Goal: Task Accomplishment & Management: Use online tool/utility

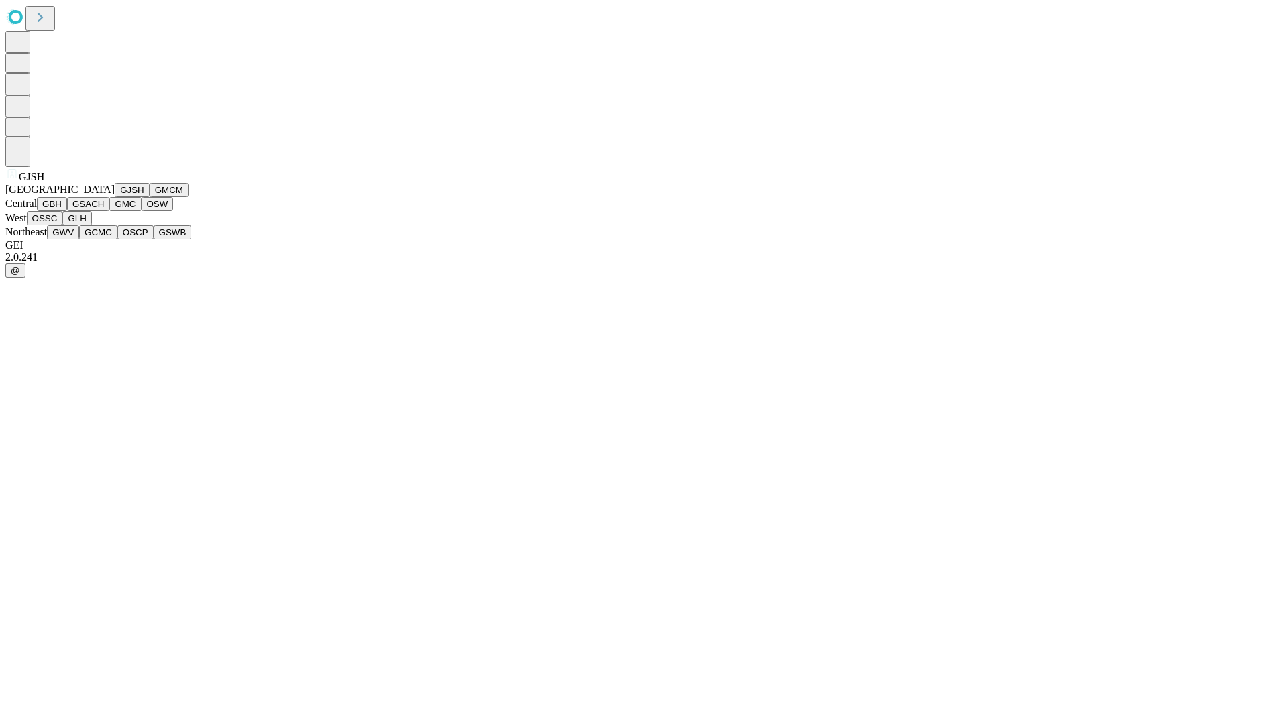
click at [115, 197] on button "GJSH" at bounding box center [132, 190] width 35 height 14
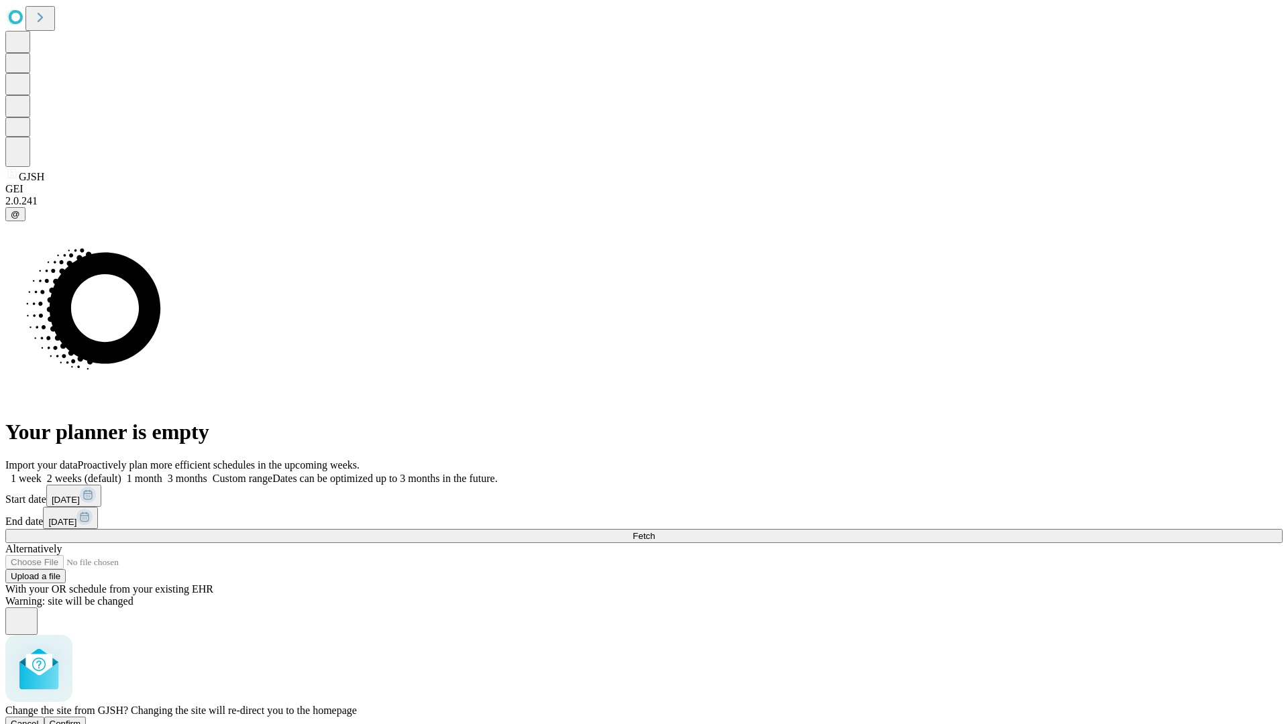
click at [81, 719] on span "Confirm" at bounding box center [66, 724] width 32 height 10
click at [42, 473] on label "1 week" at bounding box center [23, 478] width 36 height 11
click at [655, 531] on span "Fetch" at bounding box center [644, 536] width 22 height 10
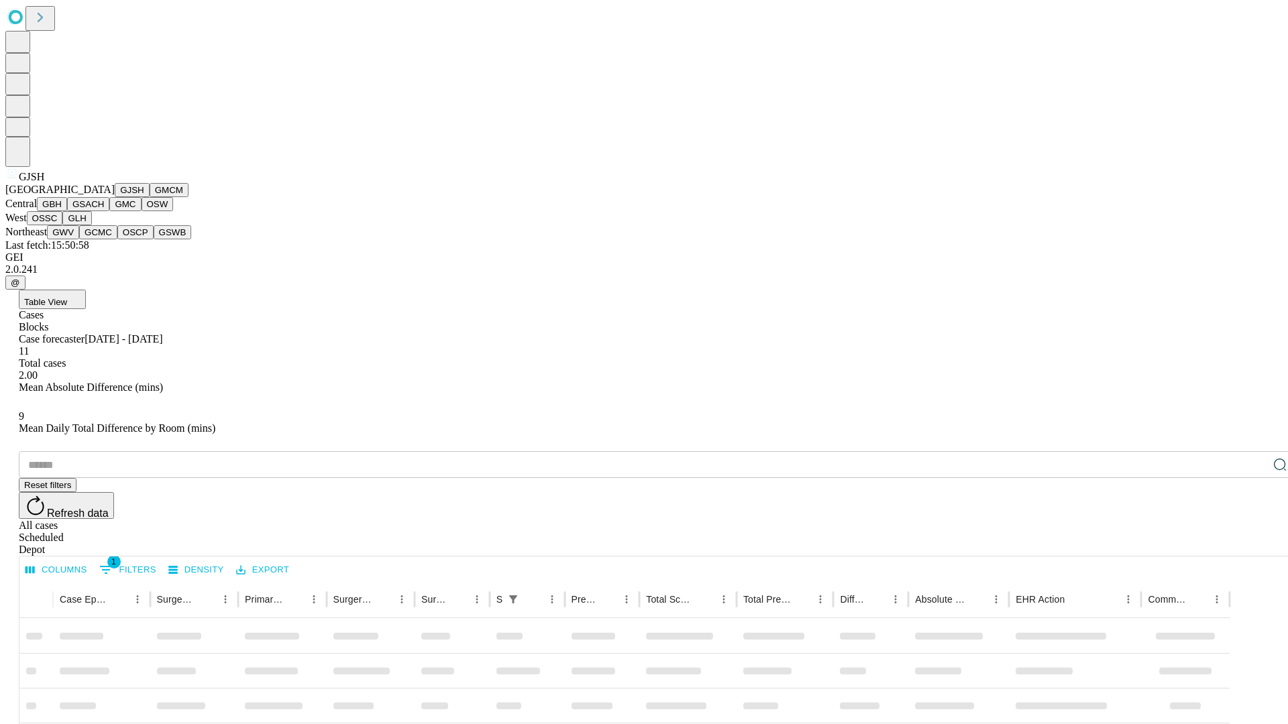
click at [150, 197] on button "GMCM" at bounding box center [169, 190] width 39 height 14
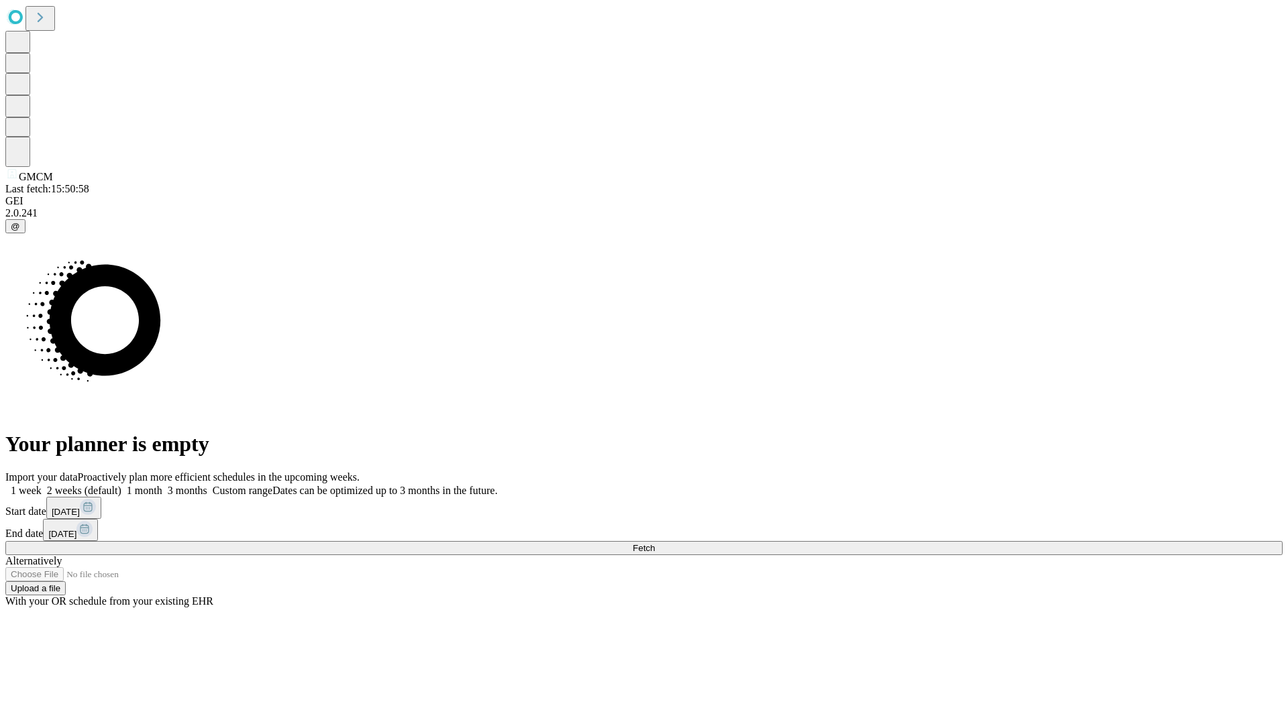
click at [42, 485] on label "1 week" at bounding box center [23, 490] width 36 height 11
click at [655, 543] on span "Fetch" at bounding box center [644, 548] width 22 height 10
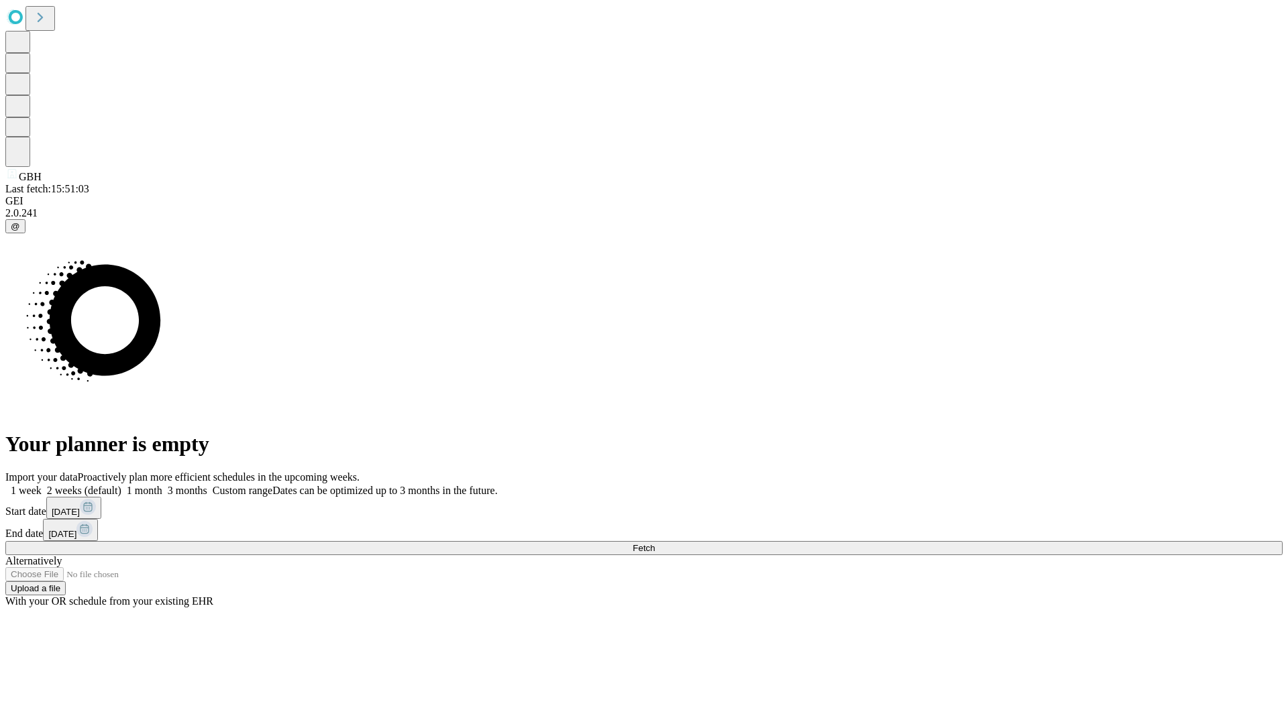
click at [42, 485] on label "1 week" at bounding box center [23, 490] width 36 height 11
click at [655, 543] on span "Fetch" at bounding box center [644, 548] width 22 height 10
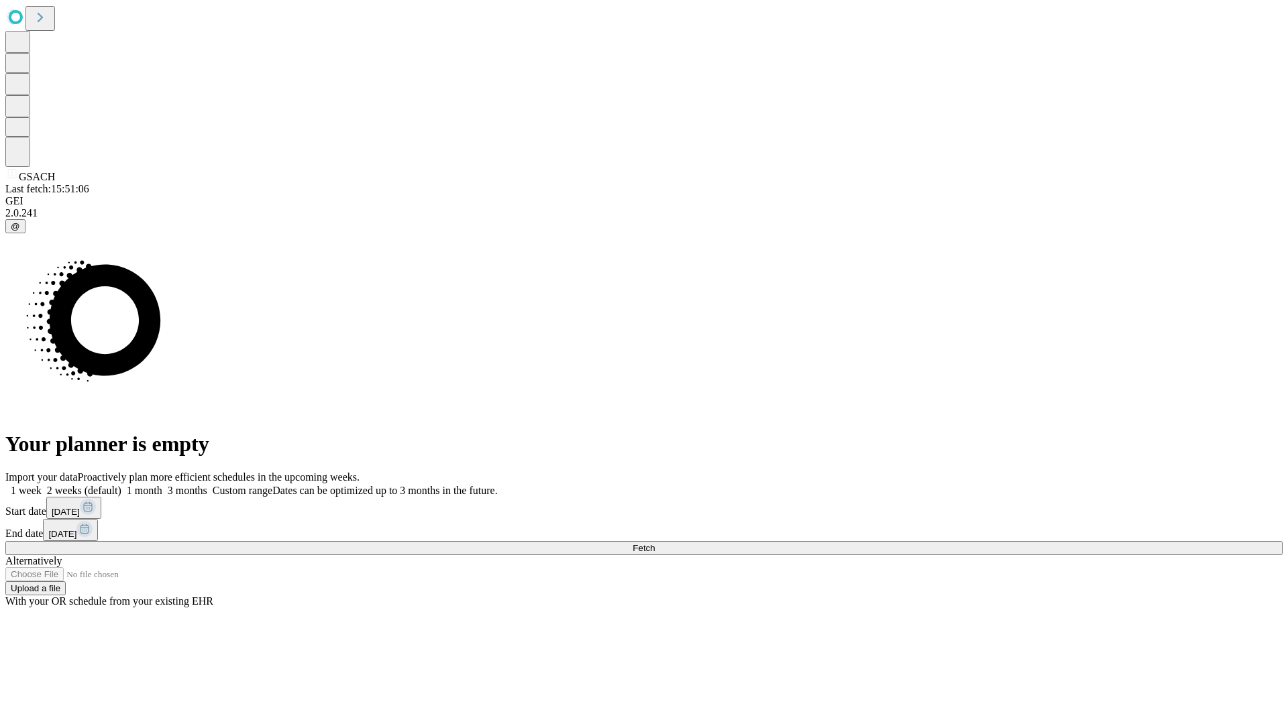
click at [42, 485] on label "1 week" at bounding box center [23, 490] width 36 height 11
click at [655, 543] on span "Fetch" at bounding box center [644, 548] width 22 height 10
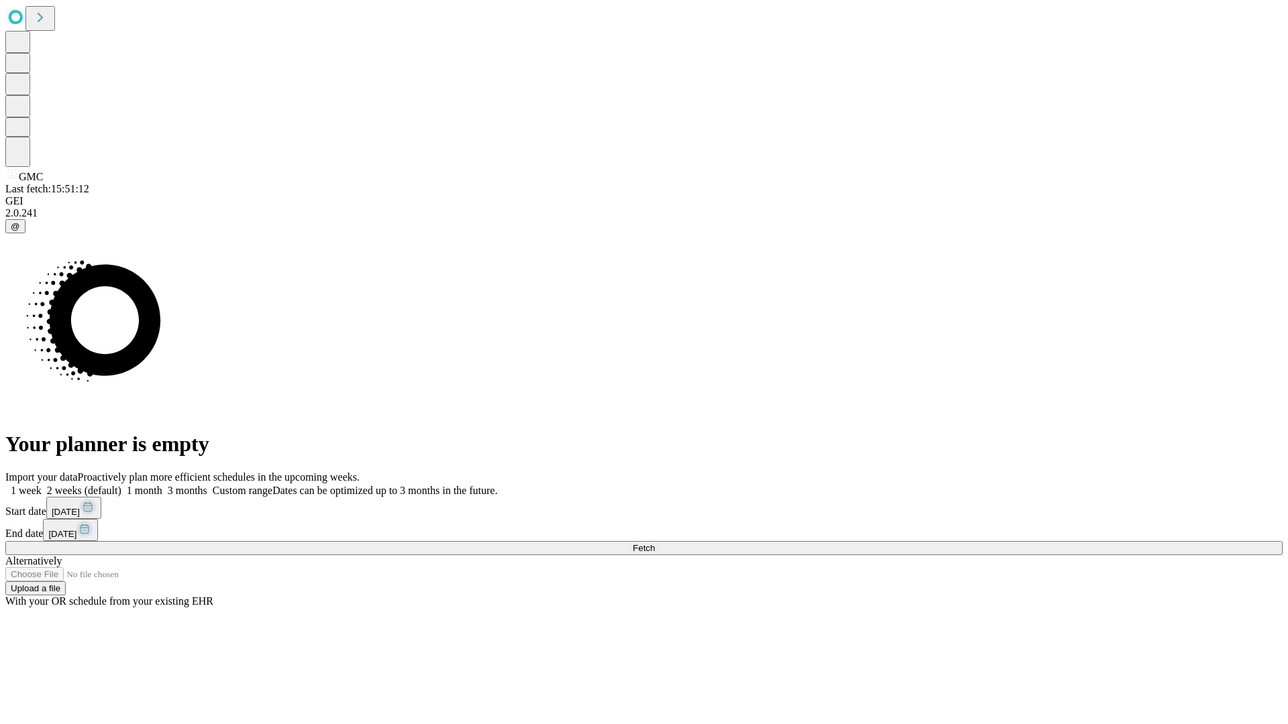
click at [42, 485] on label "1 week" at bounding box center [23, 490] width 36 height 11
click at [655, 543] on span "Fetch" at bounding box center [644, 548] width 22 height 10
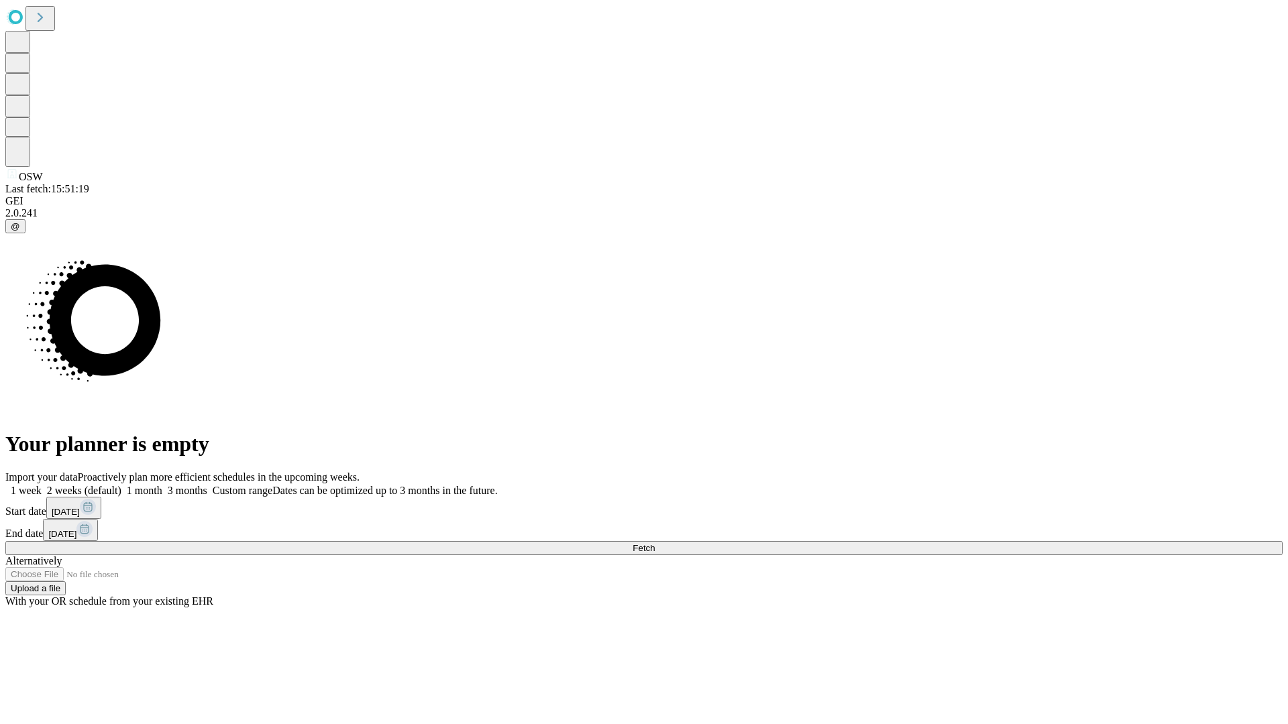
click at [42, 485] on label "1 week" at bounding box center [23, 490] width 36 height 11
click at [655, 543] on span "Fetch" at bounding box center [644, 548] width 22 height 10
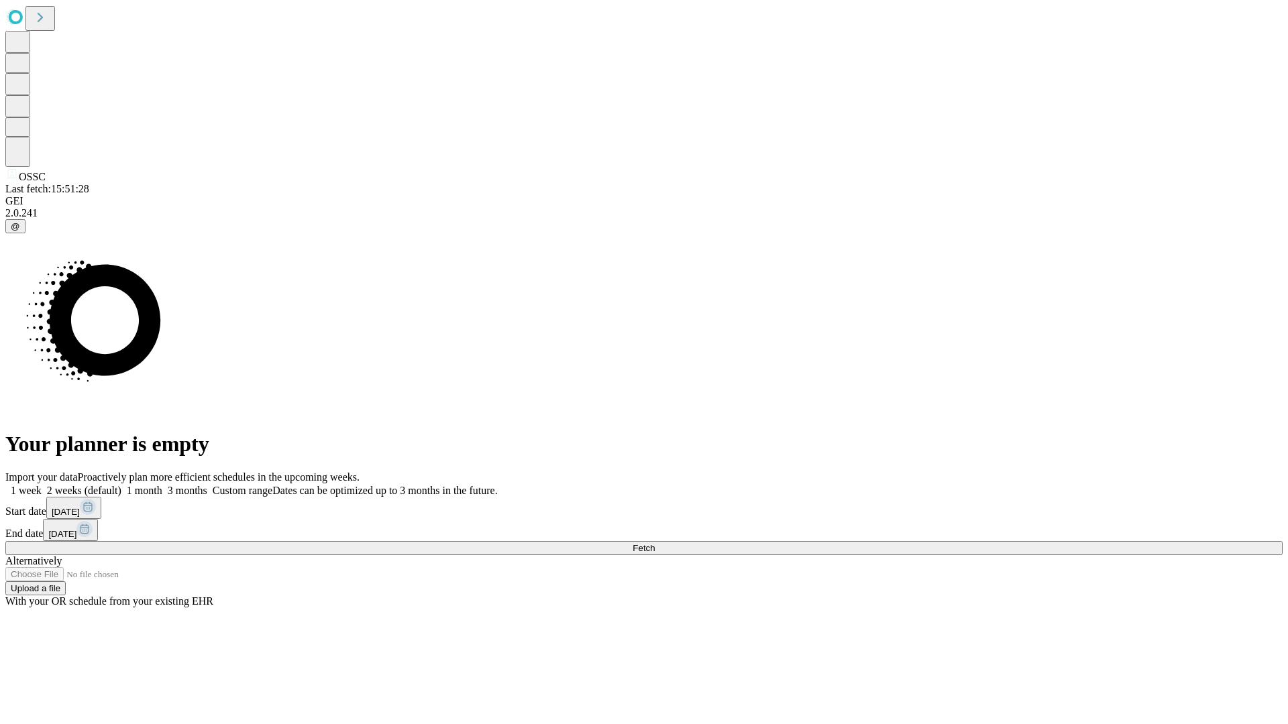
click at [42, 485] on label "1 week" at bounding box center [23, 490] width 36 height 11
click at [655, 543] on span "Fetch" at bounding box center [644, 548] width 22 height 10
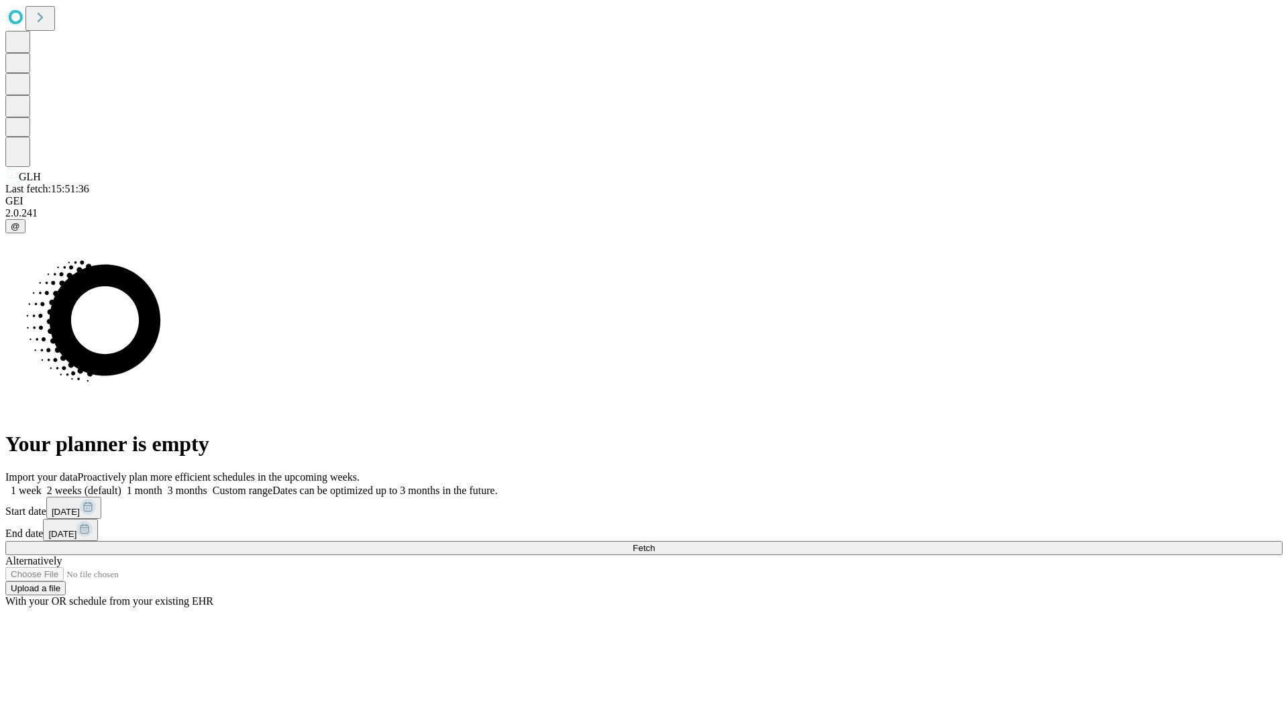
click at [655, 543] on span "Fetch" at bounding box center [644, 548] width 22 height 10
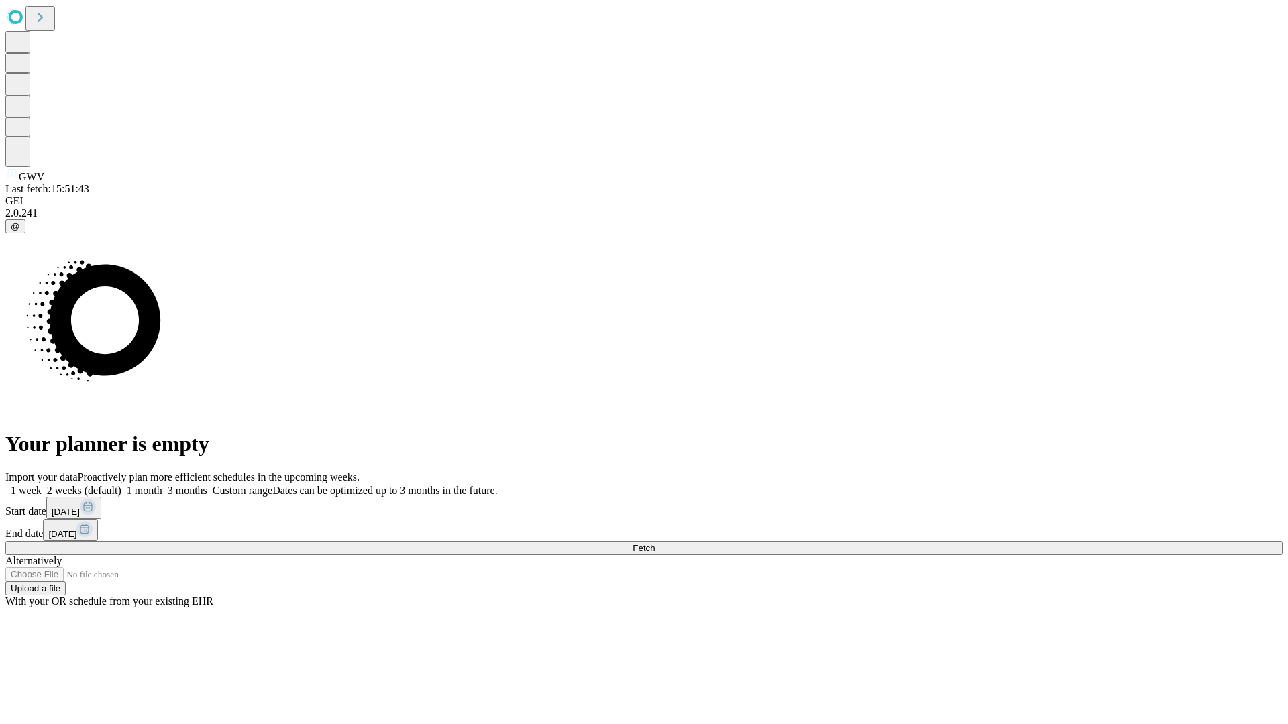
click at [42, 485] on label "1 week" at bounding box center [23, 490] width 36 height 11
click at [655, 543] on span "Fetch" at bounding box center [644, 548] width 22 height 10
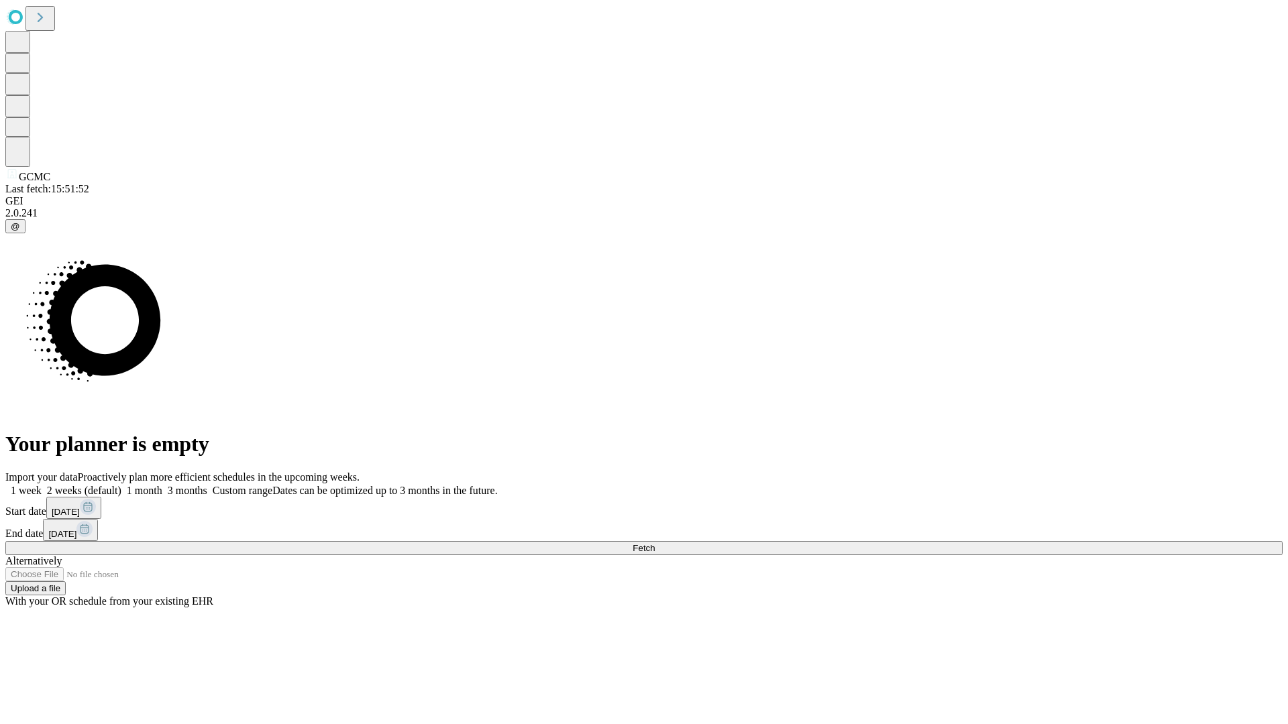
click at [42, 485] on label "1 week" at bounding box center [23, 490] width 36 height 11
click at [655, 543] on span "Fetch" at bounding box center [644, 548] width 22 height 10
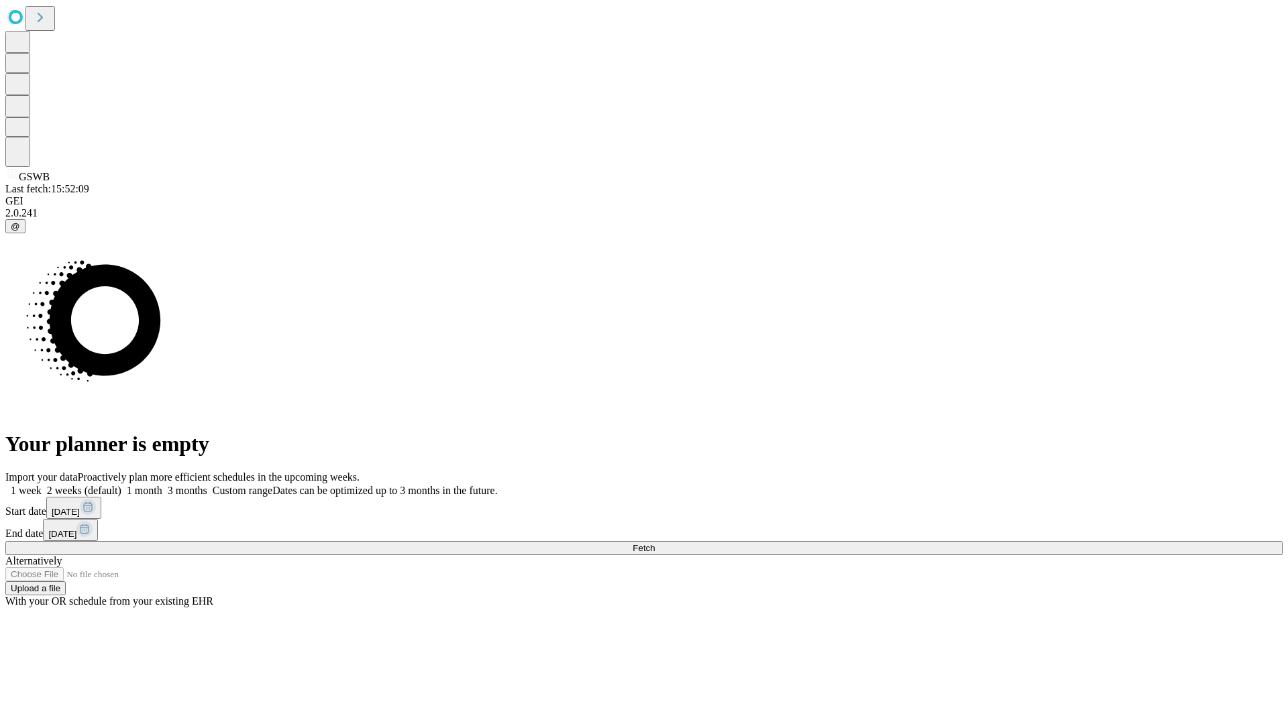
click at [655, 543] on span "Fetch" at bounding box center [644, 548] width 22 height 10
